Goal: Task Accomplishment & Management: Complete application form

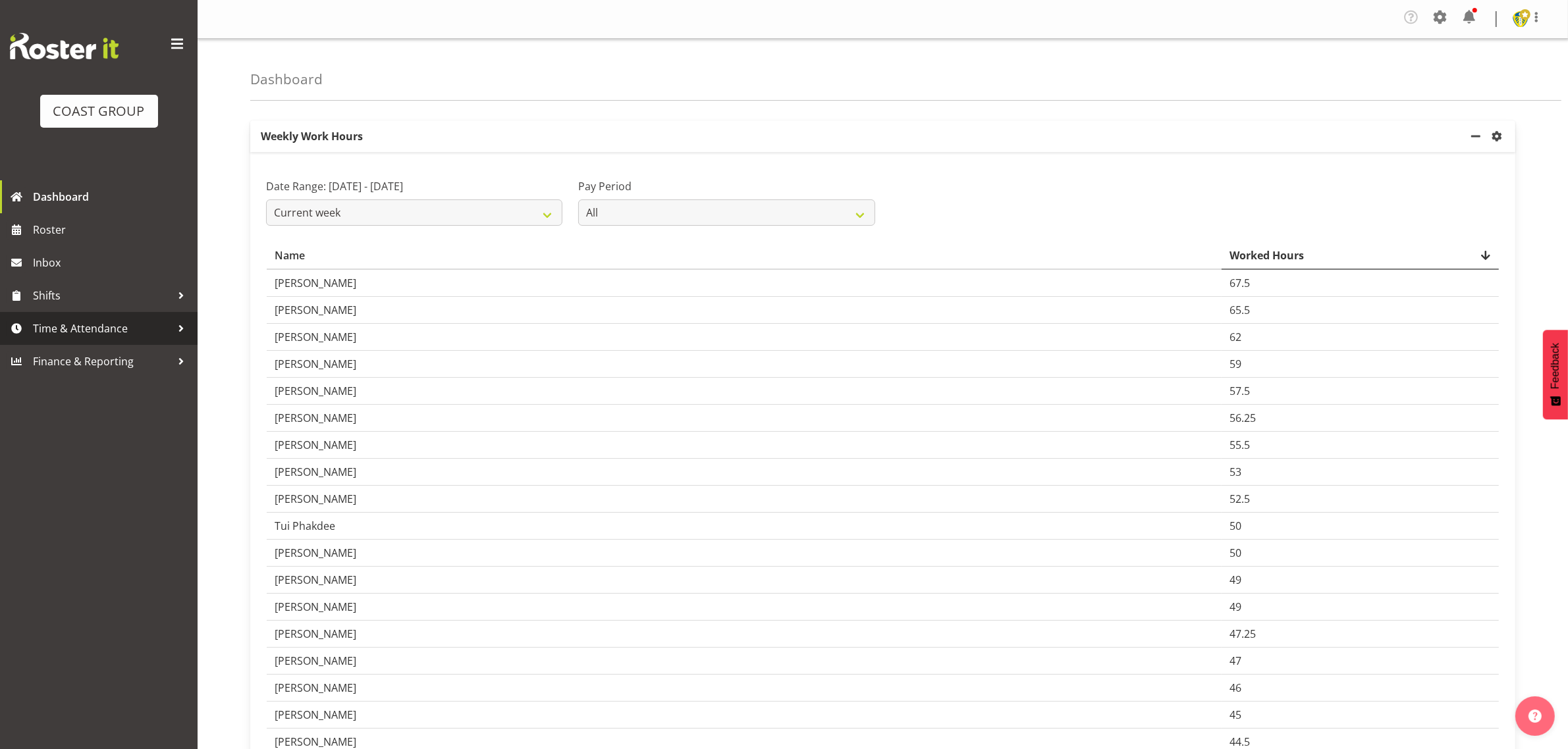
click at [96, 323] on span "Time & Attendance" at bounding box center [102, 328] width 138 height 20
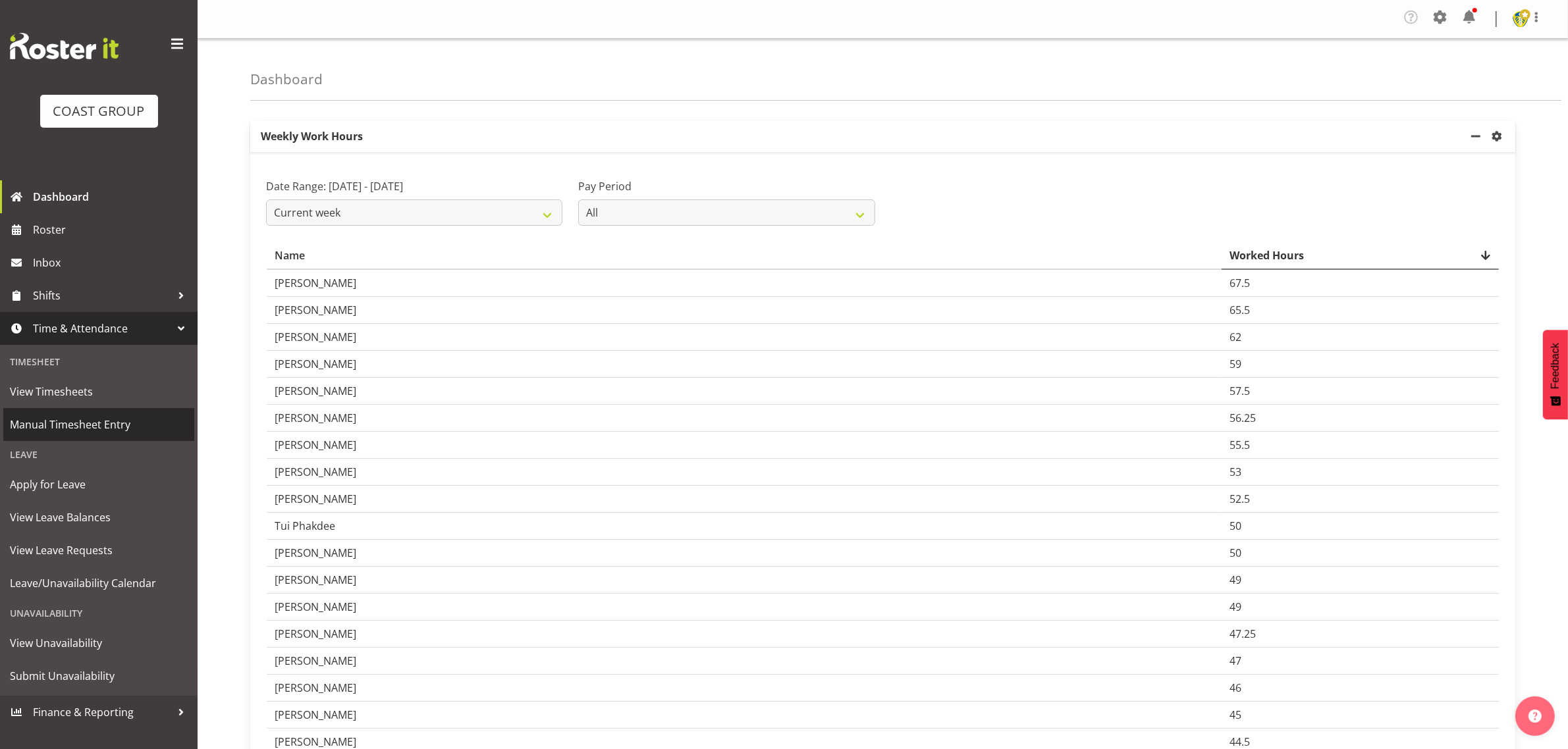
click at [82, 429] on span "Manual Timesheet Entry" at bounding box center [99, 424] width 178 height 20
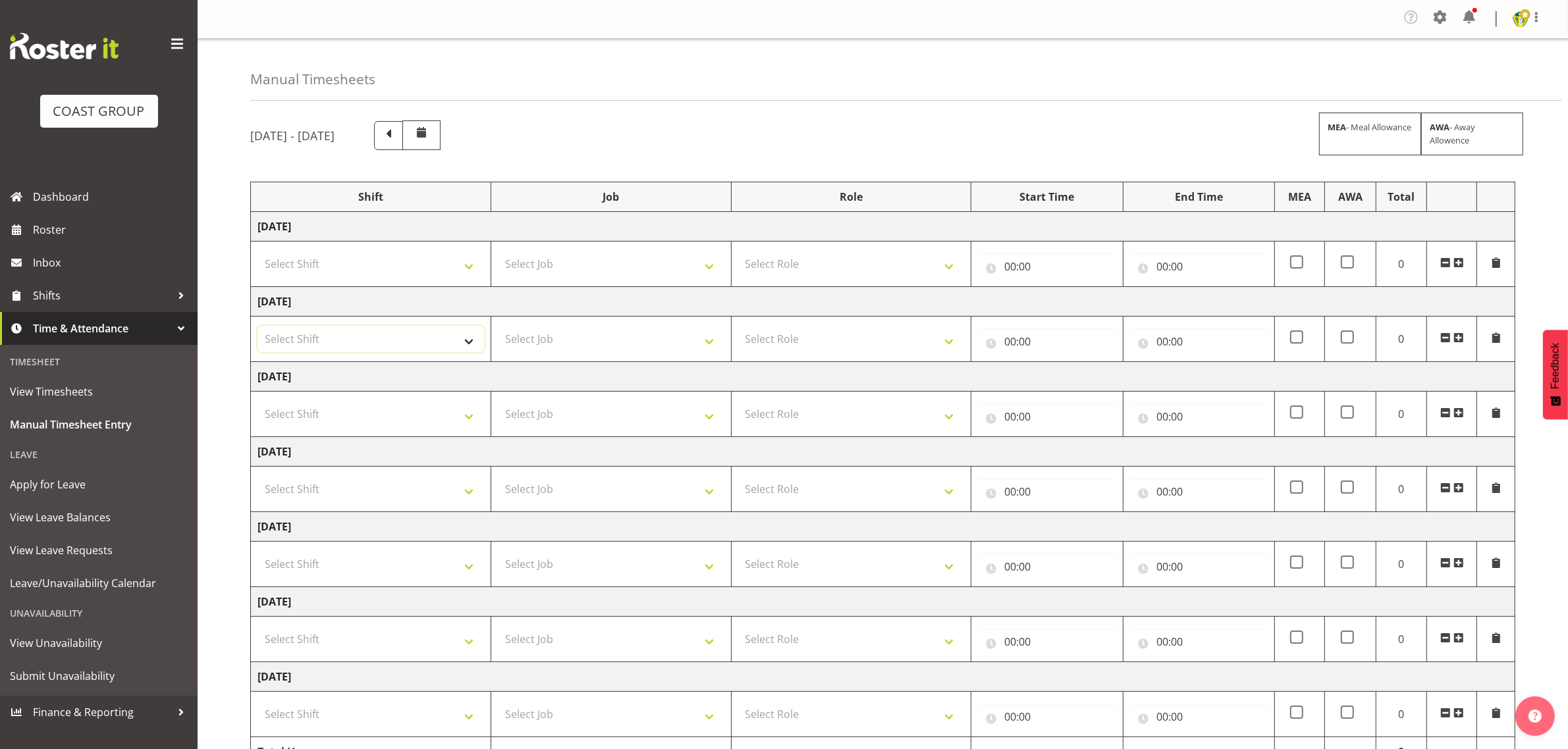
click at [431, 338] on select "Select Shift Break AHICE Break ATSNZ Break All Blacks casual Break Arts canty B…" at bounding box center [370, 339] width 226 height 27
select select "1404"
click at [258, 328] on select "Select Shift Break AHICE Break ATSNZ Break All Blacks casual Break Arts canty B…" at bounding box center [370, 339] width 226 height 27
click at [591, 350] on select "Select Job 1 Carlton Events 1 Carlton Hamilton 1 Carlton Wellington 1 EHS WAREH…" at bounding box center [611, 339] width 226 height 27
select select "69"
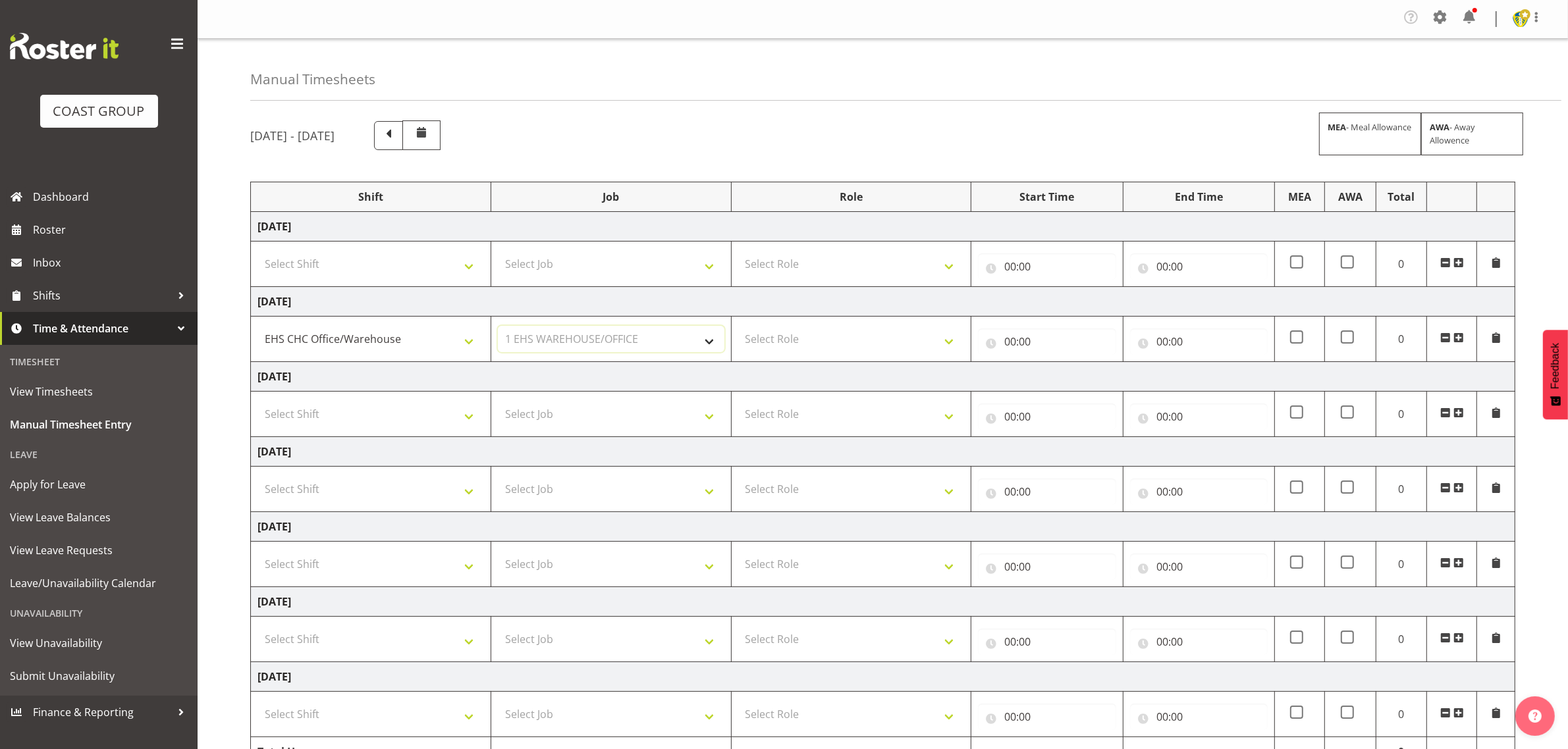
click at [498, 328] on select "Select Job 1 Carlton Events 1 Carlton Hamilton 1 Carlton Wellington 1 EHS WAREH…" at bounding box center [611, 339] width 226 height 27
click at [865, 350] on select "Select Role ACCOUNT MANAGER Account Manager" at bounding box center [851, 339] width 226 height 27
select select "197"
click at [738, 328] on select "Select Role ACCOUNT MANAGER Account Manager" at bounding box center [851, 339] width 226 height 27
click at [1012, 347] on input "00:00" at bounding box center [1046, 342] width 137 height 27
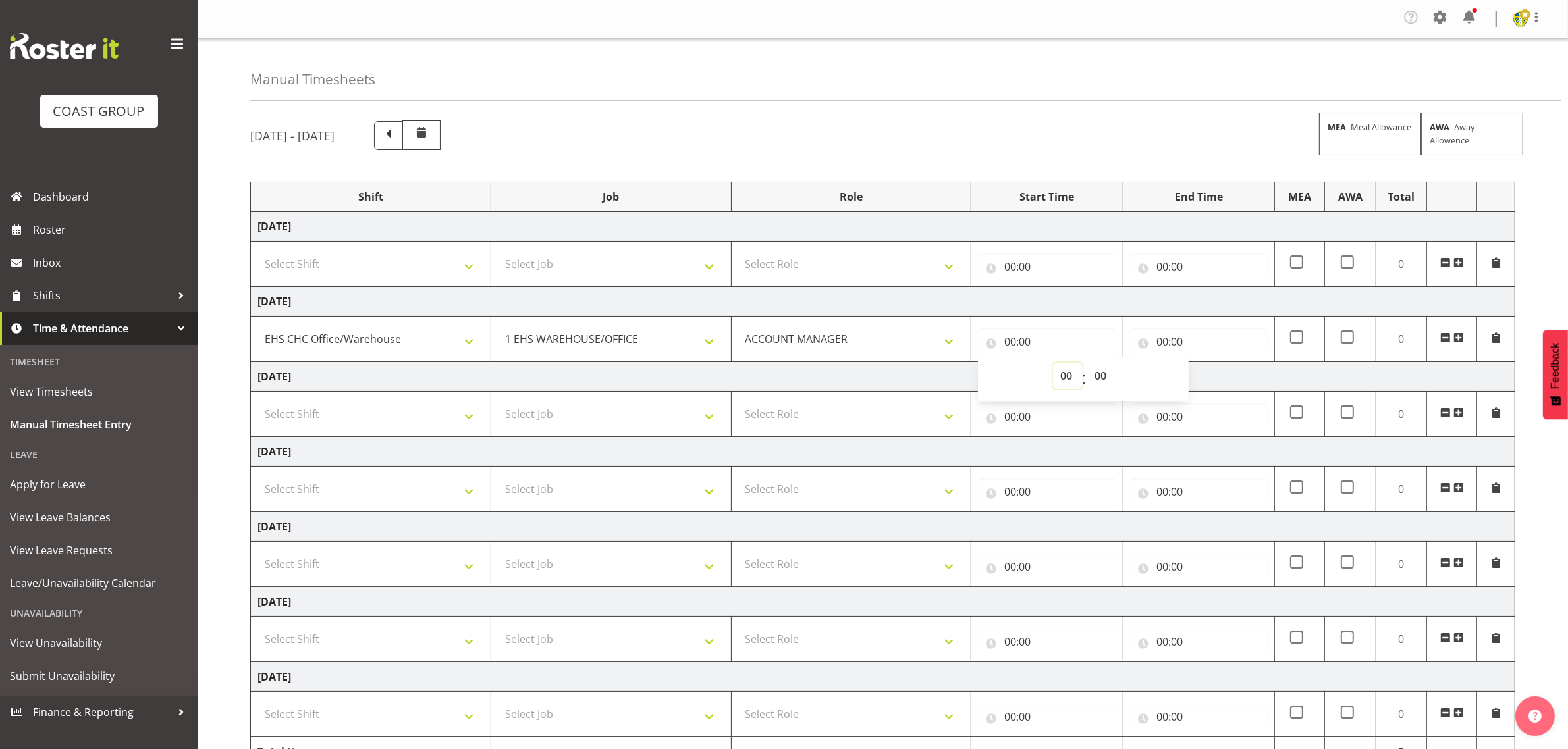
click at [1069, 381] on select "00 01 02 03 04 05 06 07 08 09 10 11 12 13 14 15 16 17 18 19 20 21 22 23" at bounding box center [1068, 376] width 29 height 27
select select "8"
click at [1054, 365] on select "00 01 02 03 04 05 06 07 08 09 10 11 12 13 14 15 16 17 18 19 20 21 22 23" at bounding box center [1068, 376] width 29 height 27
type input "08:00"
click at [1189, 339] on input "00:00" at bounding box center [1199, 342] width 137 height 27
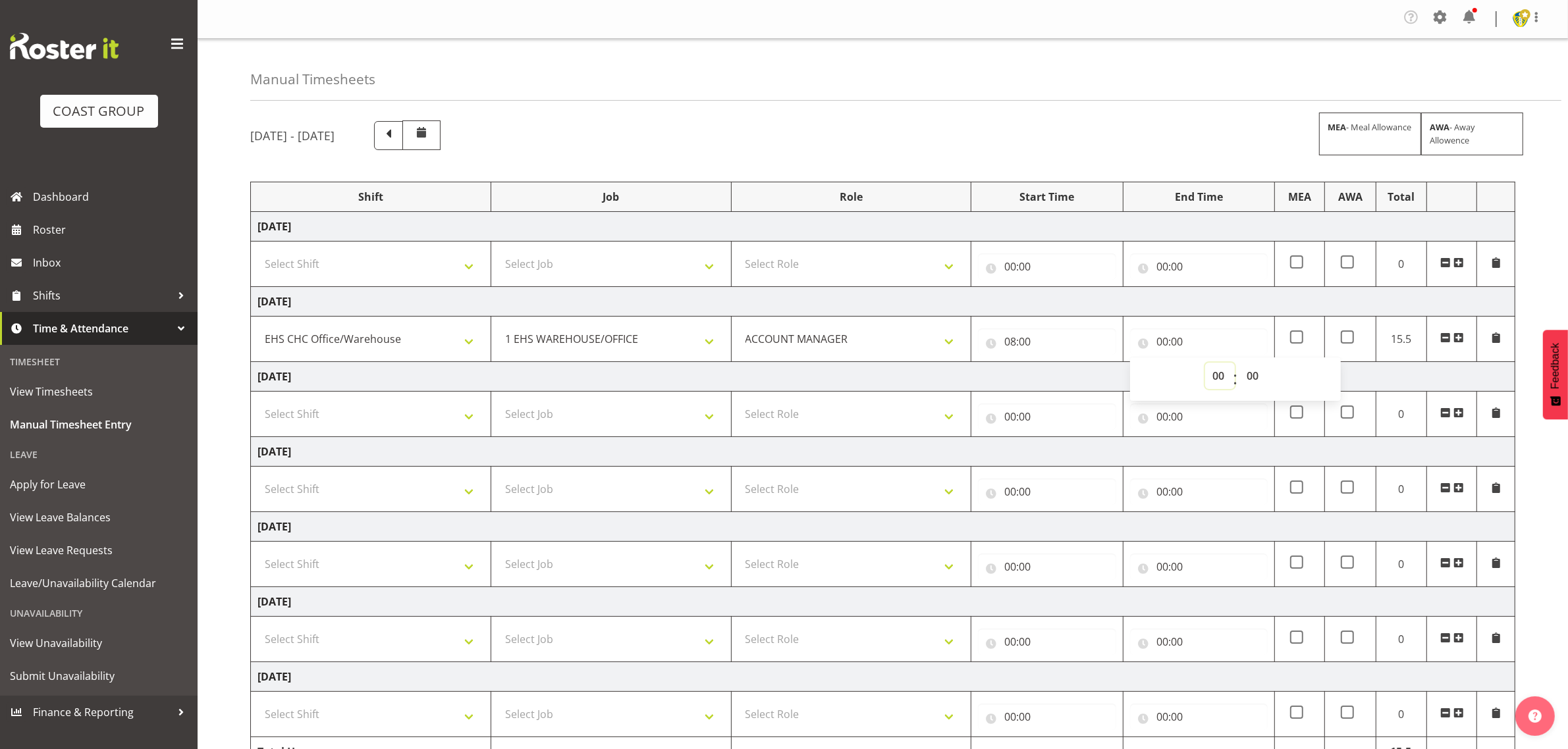
drag, startPoint x: 1222, startPoint y: 380, endPoint x: 1222, endPoint y: 367, distance: 13.0
click at [1222, 380] on select "00 01 02 03 04 05 06 07 08 09 10 11 12 13 14 15 16 17 18 19 20 21 22 23" at bounding box center [1219, 376] width 29 height 27
select select "16"
click at [1205, 365] on select "00 01 02 03 04 05 06 07 08 09 10 11 12 13 14 15 16 17 18 19 20 21 22 23" at bounding box center [1219, 376] width 29 height 27
type input "16:00"
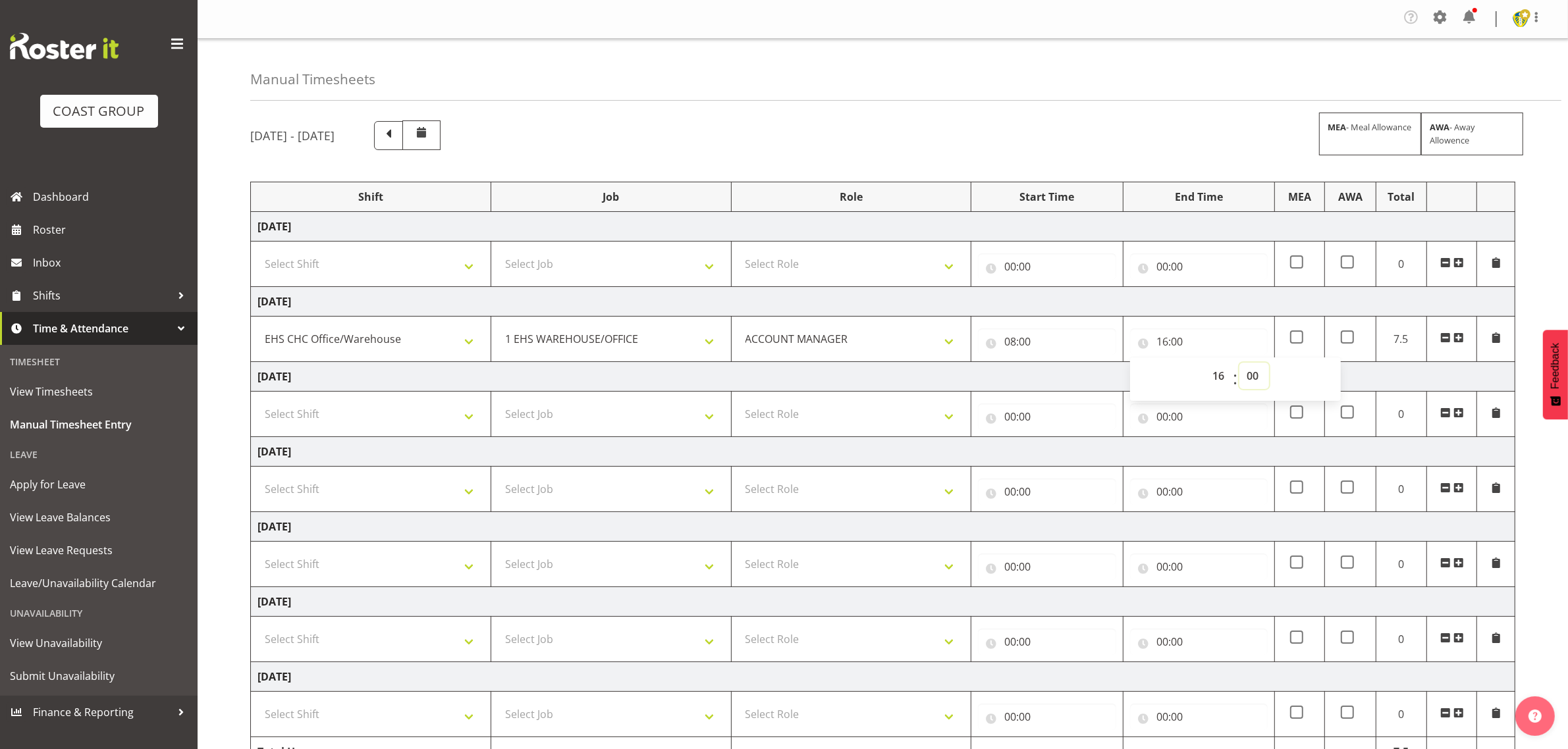
click at [1250, 374] on select "00 01 02 03 04 05 06 07 08 09 10 11 12 13 14 15 16 17 18 19 20 21 22 23 24 25 2…" at bounding box center [1253, 376] width 29 height 27
select select "30"
click at [1239, 365] on select "00 01 02 03 04 05 06 07 08 09 10 11 12 13 14 15 16 17 18 19 20 21 22 23 24 25 2…" at bounding box center [1253, 376] width 29 height 27
type input "16:30"
click at [1142, 139] on div "September 3rd - September 9th 2025 MEA - Meal Allowance AWA - Away Allowence" at bounding box center [882, 134] width 1265 height 29
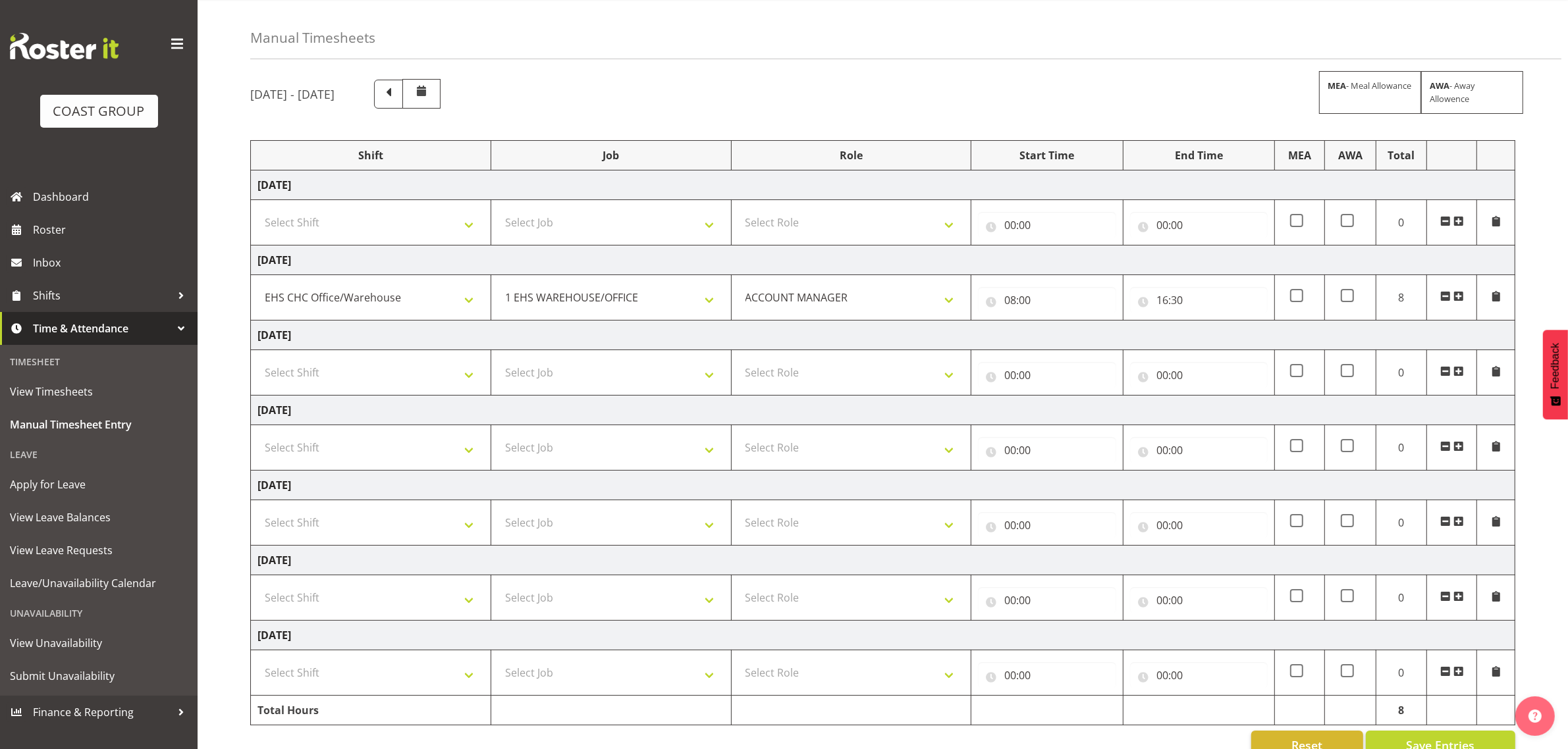
scroll to position [77, 0]
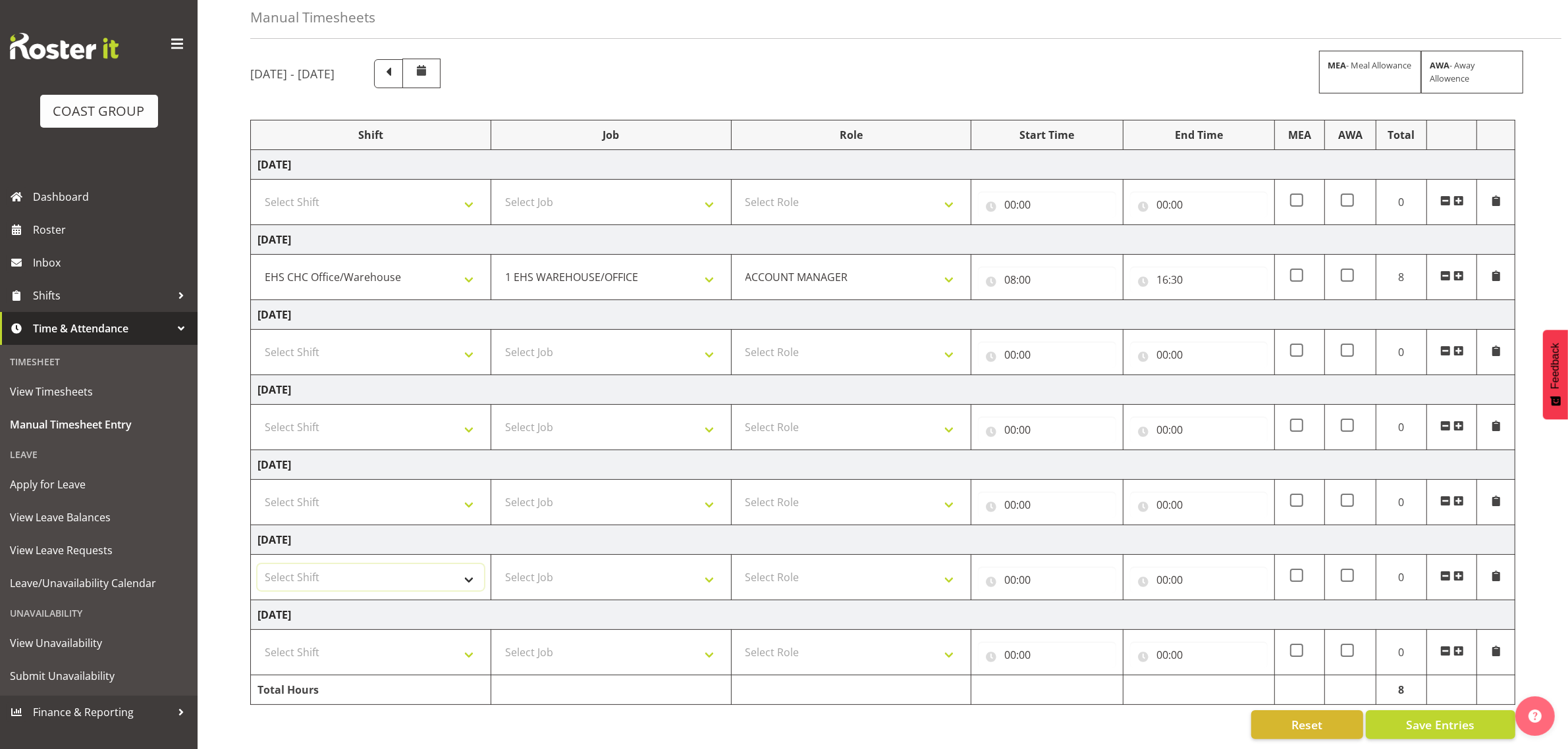
click at [422, 564] on select "Select Shift Break AHICE Break ATSNZ Break All Blacks casual Break Arts canty B…" at bounding box center [370, 578] width 226 height 27
select select "1404"
click at [258, 564] on select "Select Shift Break AHICE Break ATSNZ Break All Blacks casual Break Arts canty B…" at bounding box center [370, 578] width 226 height 27
click at [591, 564] on select "Select Job 1 Carlton Events 1 Carlton Hamilton 1 Carlton Wellington 1 EHS WAREH…" at bounding box center [611, 578] width 226 height 27
select select "69"
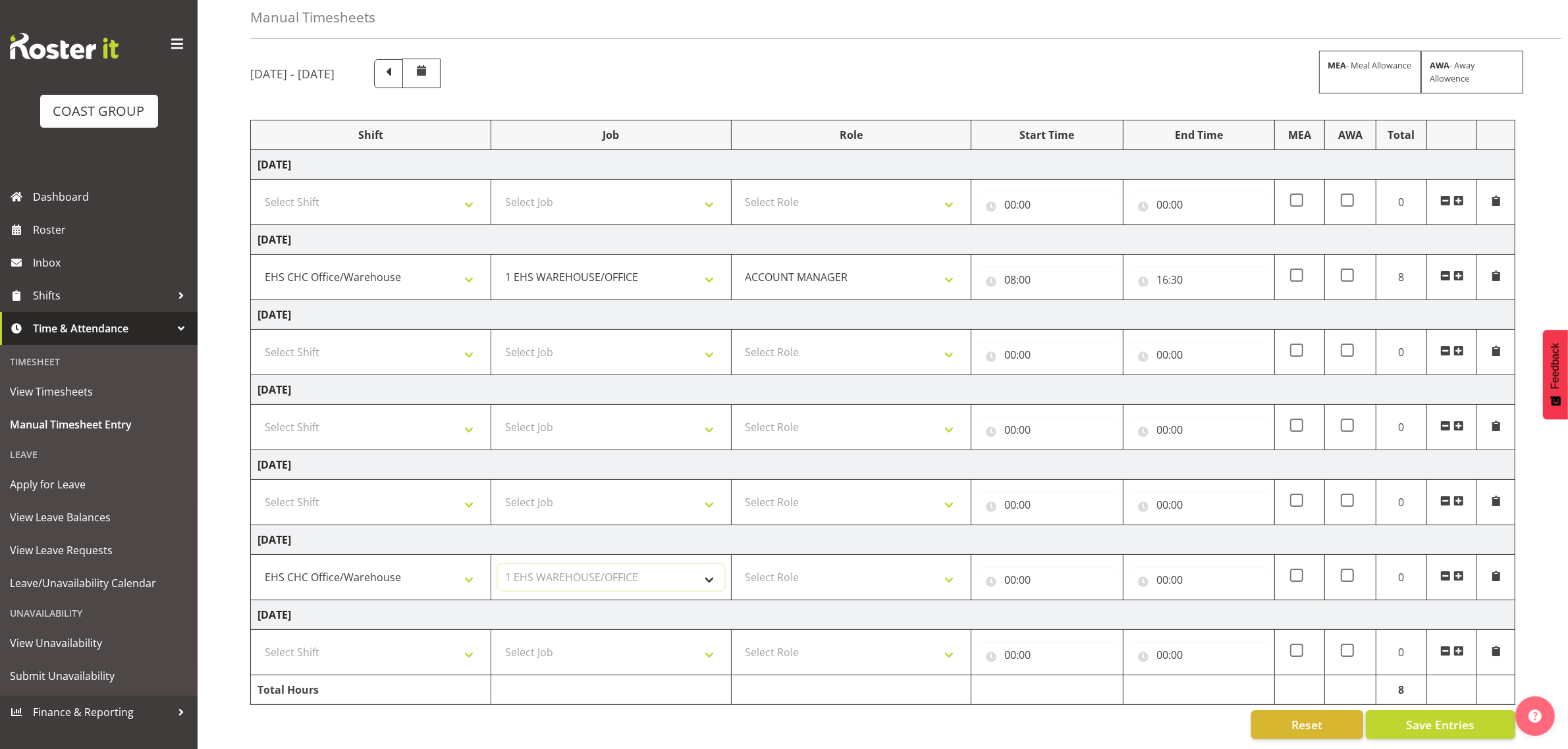
click at [498, 564] on select "Select Job 1 Carlton Events 1 Carlton Hamilton 1 Carlton Wellington 1 EHS WAREH…" at bounding box center [611, 578] width 226 height 27
click at [809, 564] on select "Select Role ACCOUNT MANAGER Account Manager" at bounding box center [851, 578] width 226 height 27
select select "197"
click at [738, 564] on select "Select Role ACCOUNT MANAGER Account Manager" at bounding box center [851, 578] width 226 height 27
click at [1068, 567] on input "00:00" at bounding box center [1046, 580] width 137 height 27
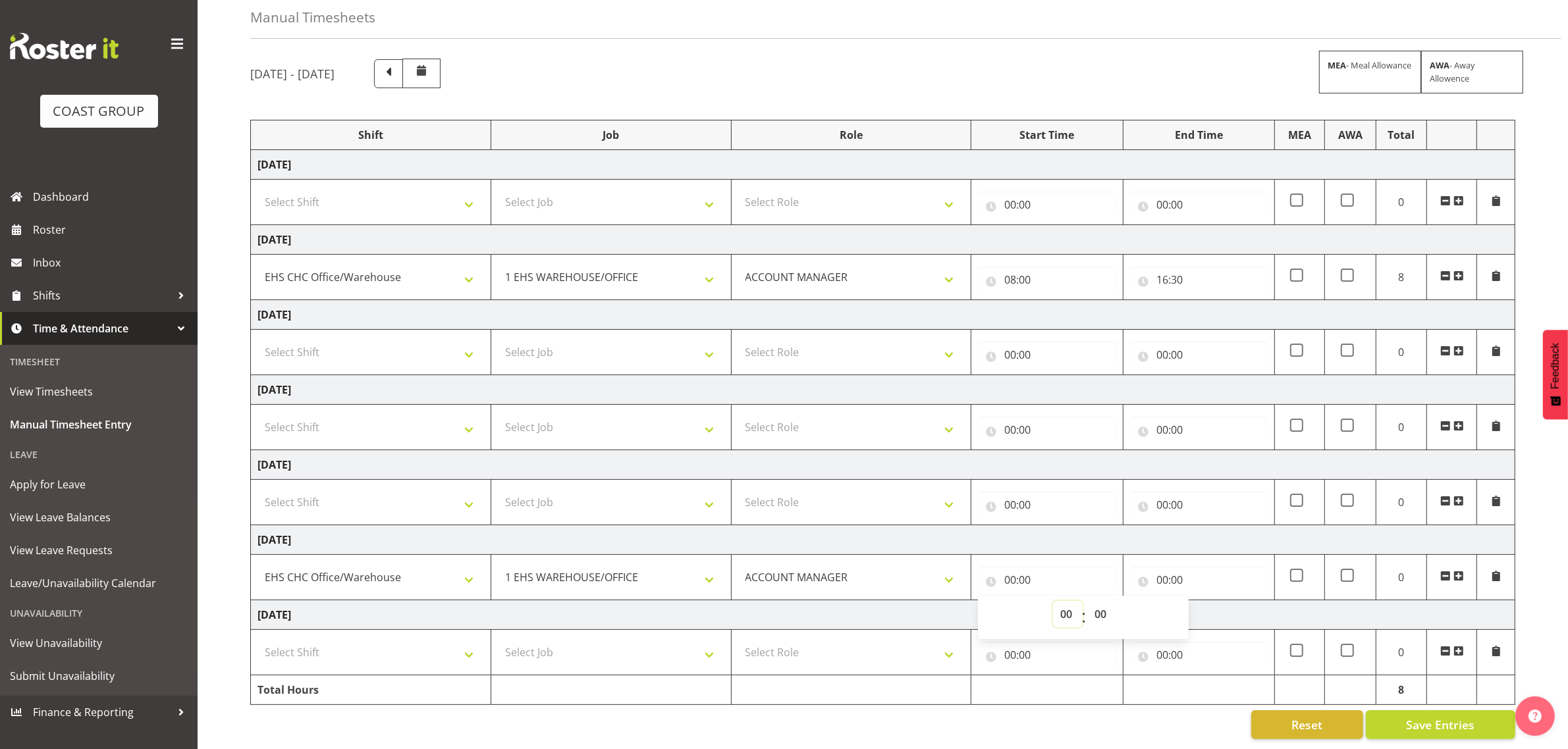
click at [1069, 601] on select "00 01 02 03 04 05 06 07 08 09 10 11 12 13 14 15 16 17 18 19 20 21 22 23" at bounding box center [1068, 615] width 29 height 27
select select "10"
click at [1054, 601] on select "00 01 02 03 04 05 06 07 08 09 10 11 12 13 14 15 16 17 18 19 20 21 22 23" at bounding box center [1068, 615] width 29 height 27
type input "10:00"
click at [1194, 570] on input "00:00" at bounding box center [1199, 580] width 137 height 27
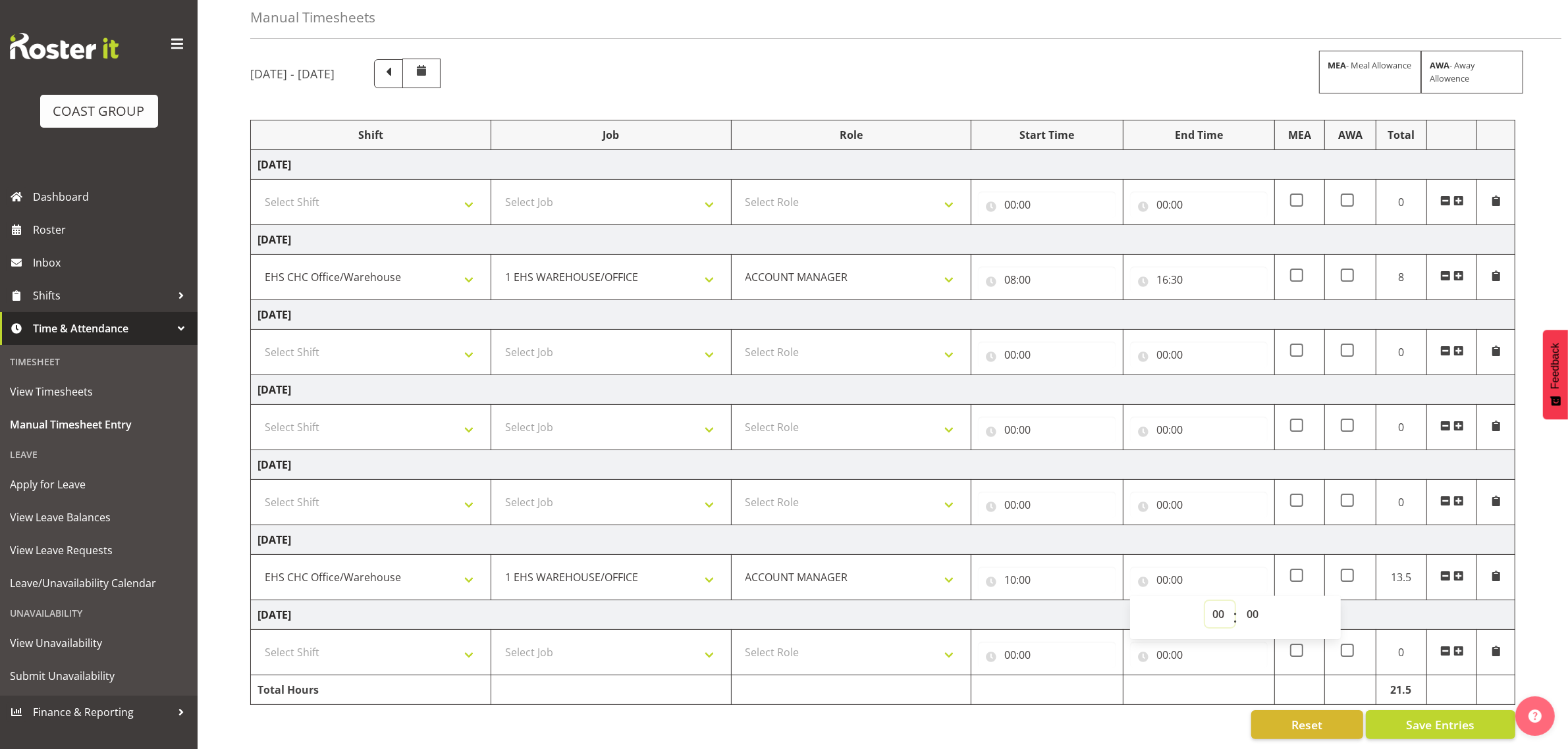
click at [1219, 606] on select "00 01 02 03 04 05 06 07 08 09 10 11 12 13 14 15 16 17 18 19 20 21 22 23" at bounding box center [1219, 615] width 29 height 27
select select "14"
click at [1205, 601] on select "00 01 02 03 04 05 06 07 08 09 10 11 12 13 14 15 16 17 18 19 20 21 22 23" at bounding box center [1219, 615] width 29 height 27
type input "14:00"
click at [367, 650] on select "Select Shift Break AHICE Break ATSNZ Break All Blacks casual Break Arts canty B…" at bounding box center [370, 652] width 226 height 27
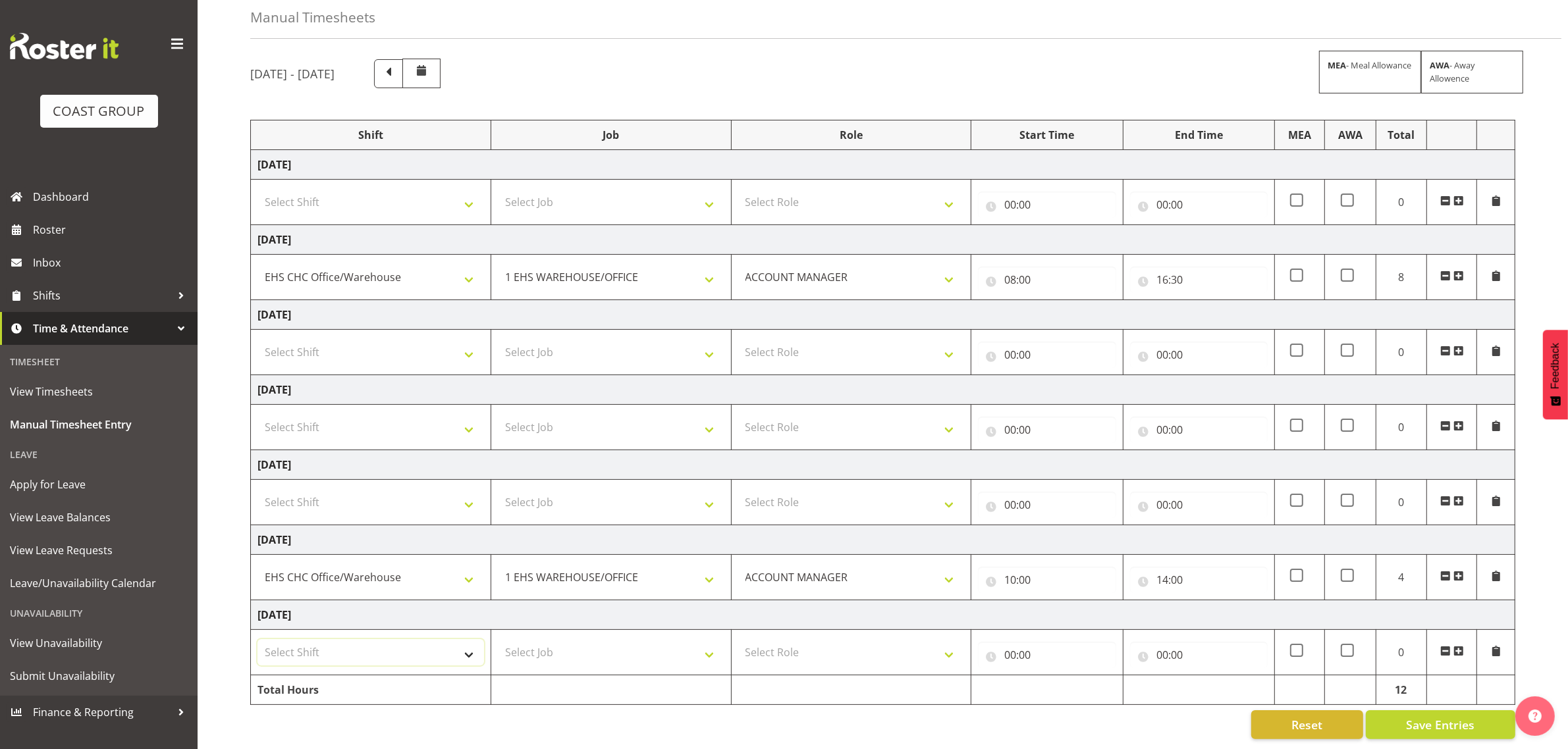
select select "1404"
click at [258, 639] on select "Select Shift Break AHICE Break ATSNZ Break All Blacks casual Break Arts canty B…" at bounding box center [370, 652] width 226 height 27
click at [559, 649] on select "Select Job 1 Carlton Events 1 Carlton Hamilton 1 Carlton Wellington 1 EHS WAREH…" at bounding box center [611, 652] width 226 height 27
select select "69"
click at [498, 639] on select "Select Job 1 Carlton Events 1 Carlton Hamilton 1 Carlton Wellington 1 EHS WAREH…" at bounding box center [611, 652] width 226 height 27
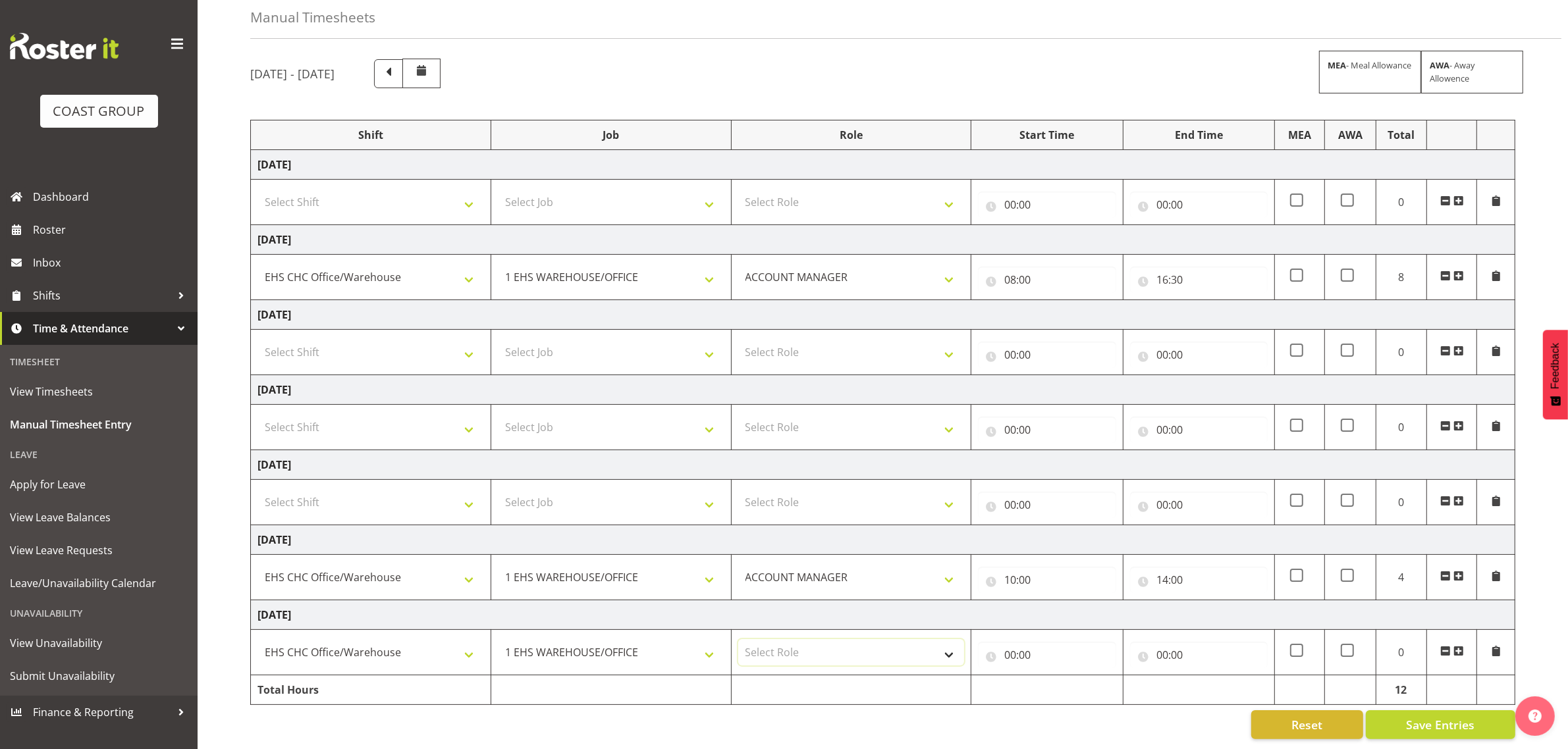
click at [846, 650] on select "Select Role ACCOUNT MANAGER Account Manager" at bounding box center [851, 652] width 226 height 27
select select "197"
click at [738, 639] on select "Select Role ACCOUNT MANAGER Account Manager" at bounding box center [851, 652] width 226 height 27
click at [1042, 644] on input "00:00" at bounding box center [1046, 655] width 137 height 27
click at [1066, 683] on select "00 01 02 03 04 05 06 07 08 09 10 11 12 13 14 15 16 17 18 19 20 21 22 23" at bounding box center [1068, 689] width 29 height 27
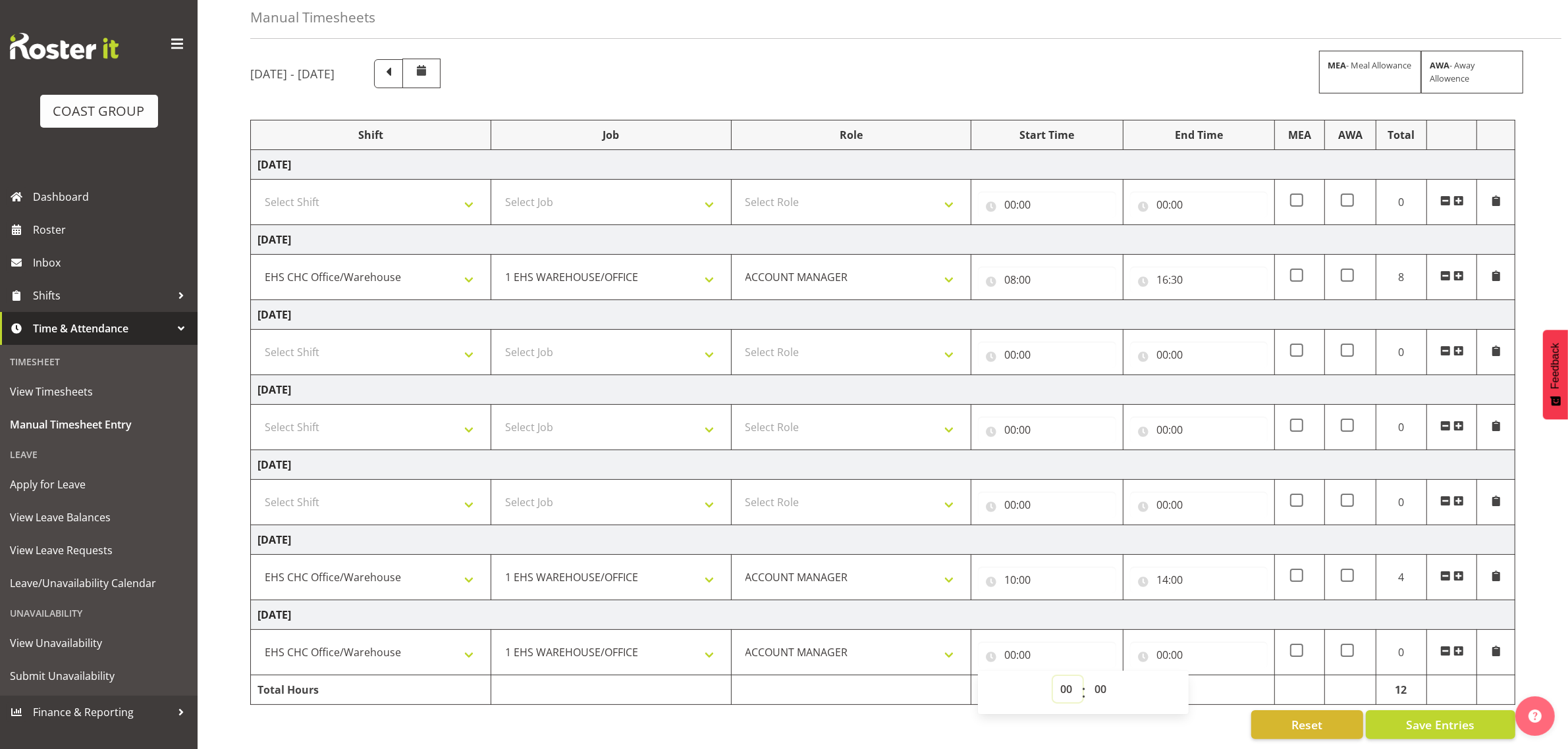
select select "8"
click at [1054, 676] on select "00 01 02 03 04 05 06 07 08 09 10 11 12 13 14 15 16 17 18 19 20 21 22 23" at bounding box center [1068, 689] width 29 height 27
type input "08:00"
click at [1216, 642] on input "00:00" at bounding box center [1199, 655] width 137 height 27
click at [1226, 679] on select "00 01 02 03 04 05 06 07 08 09 10 11 12 13 14 15 16 17 18 19 20 21 22 23" at bounding box center [1219, 689] width 29 height 27
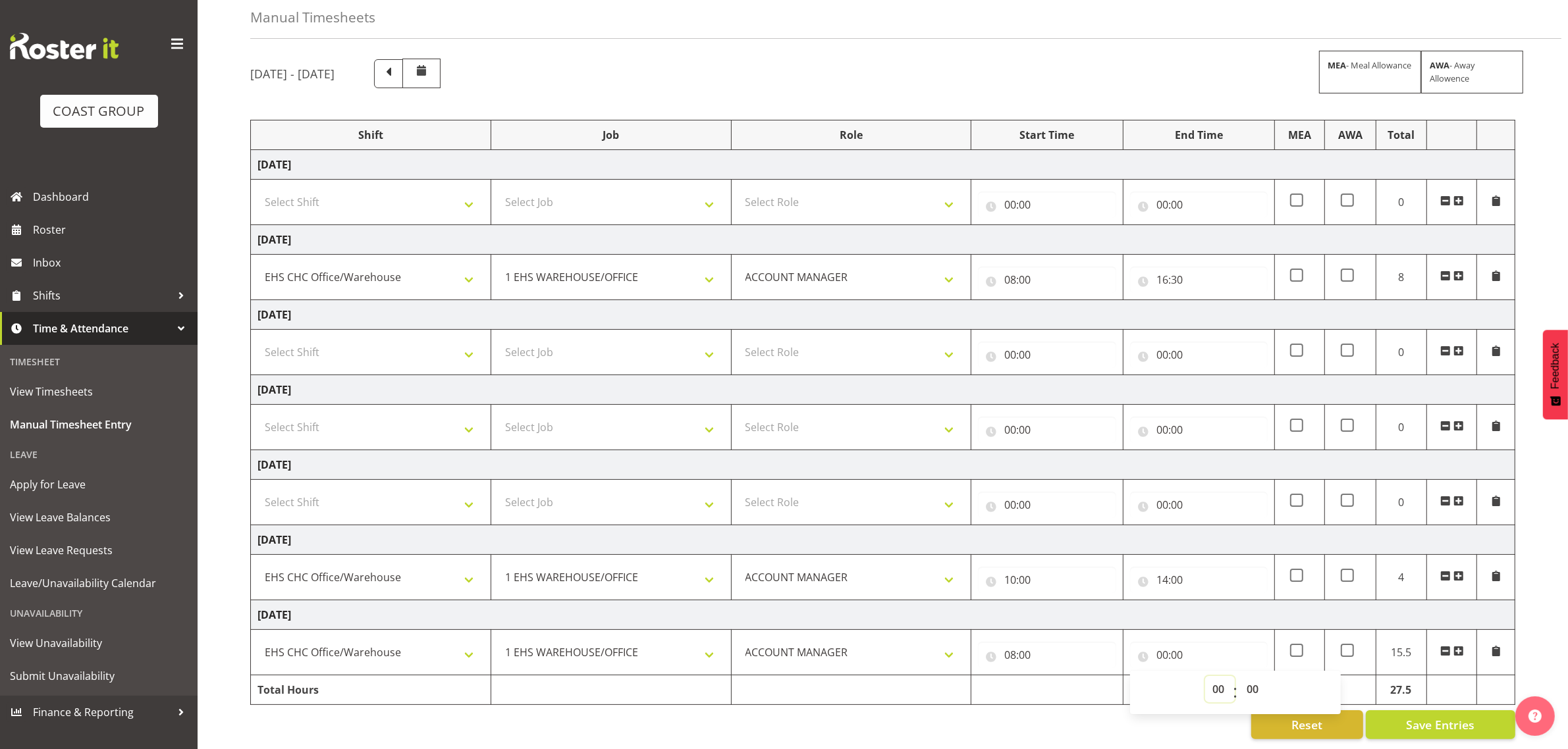
select select "16"
click at [1205, 676] on select "00 01 02 03 04 05 06 07 08 09 10 11 12 13 14 15 16 17 18 19 20 21 22 23" at bounding box center [1219, 689] width 29 height 27
type input "16:00"
click at [1253, 676] on select "00 01 02 03 04 05 06 07 08 09 10 11 12 13 14 15 16 17 18 19 20 21 22 23 24 25 2…" at bounding box center [1253, 689] width 29 height 27
select select "30"
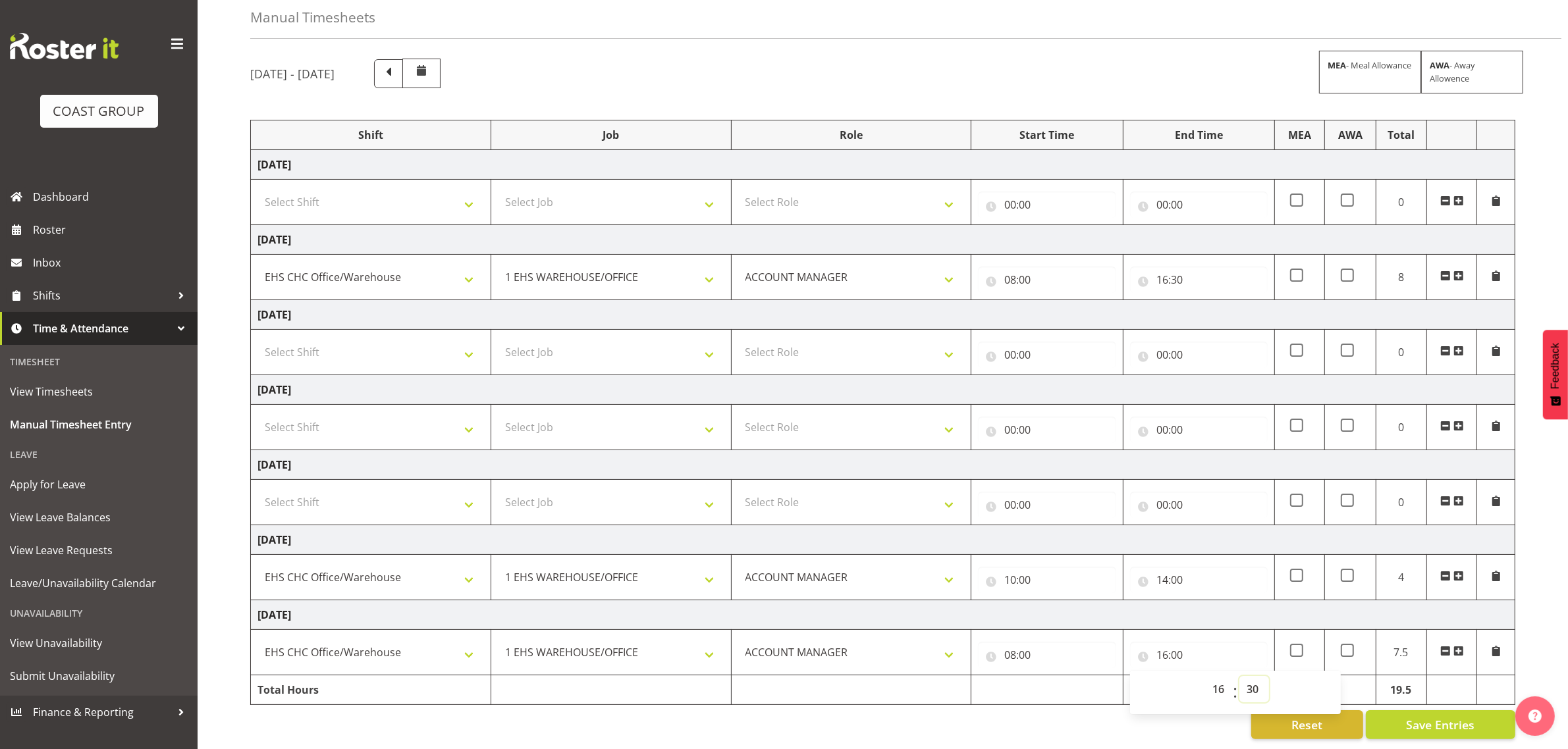
click at [1239, 676] on select "00 01 02 03 04 05 06 07 08 09 10 11 12 13 14 15 16 17 18 19 20 21 22 23 24 25 2…" at bounding box center [1253, 689] width 29 height 27
type input "16:30"
click at [1533, 542] on div "September 3rd - September 9th 2025 MEA - Meal Allowance AWA - Away Allowence Sh…" at bounding box center [909, 399] width 1318 height 701
click at [1440, 716] on span "Save Entries" at bounding box center [1440, 724] width 68 height 17
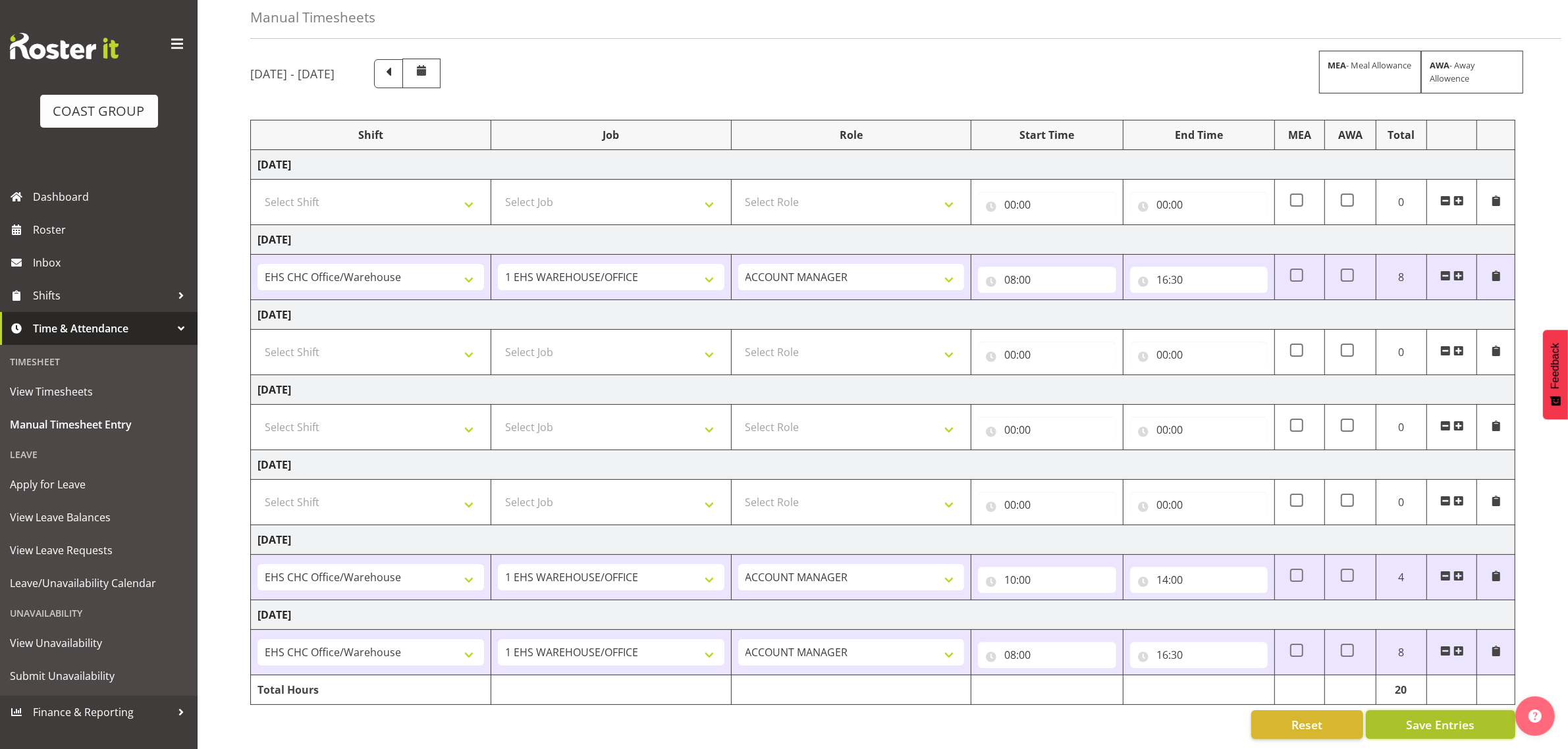
click at [1470, 716] on span "Save Entries" at bounding box center [1440, 724] width 68 height 17
